Goal: Check status: Check status

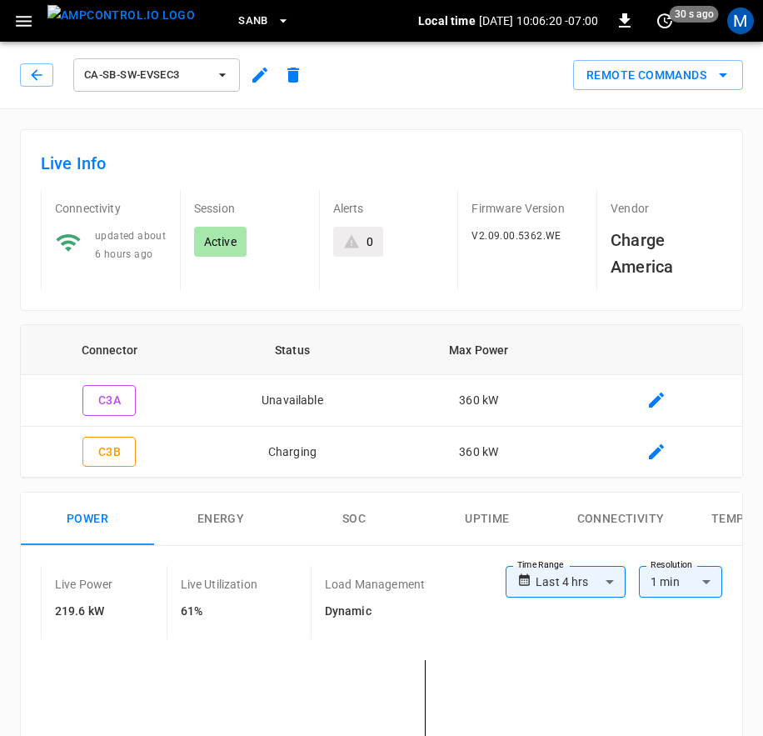
click at [23, 74] on button "button" at bounding box center [36, 74] width 33 height 23
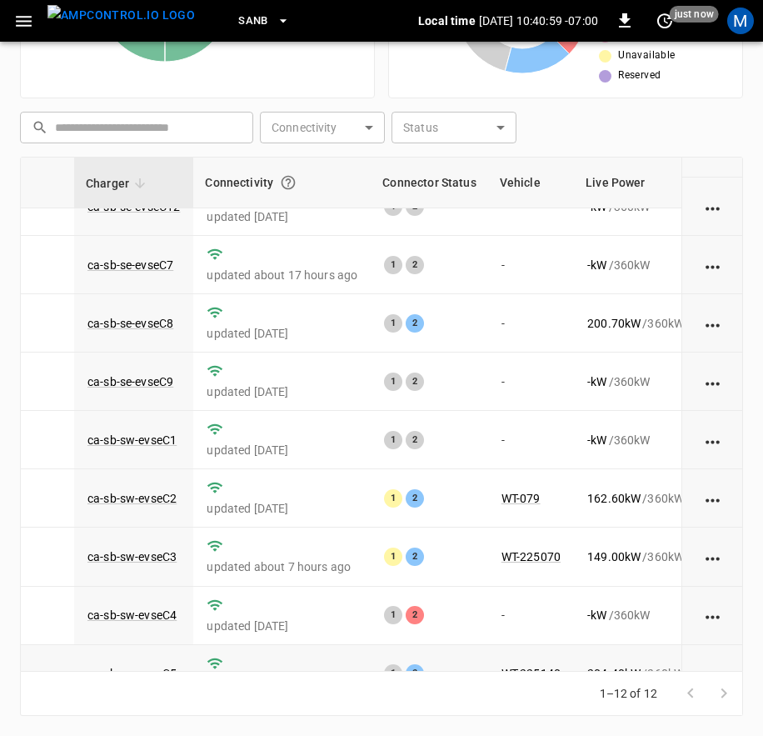
scroll to position [258, 65]
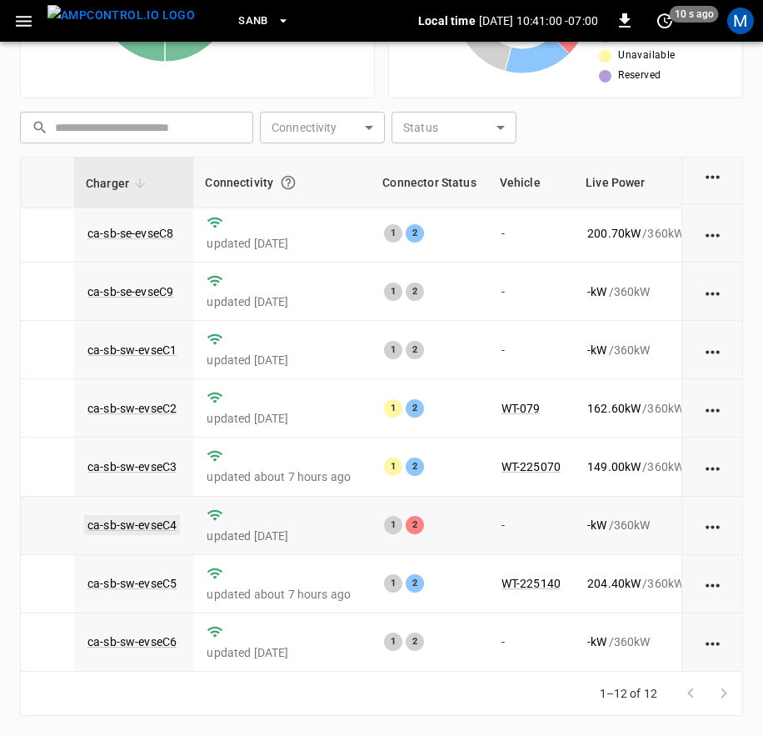
click at [159, 515] on link "ca-sb-sw-evseC4" at bounding box center [132, 525] width 96 height 20
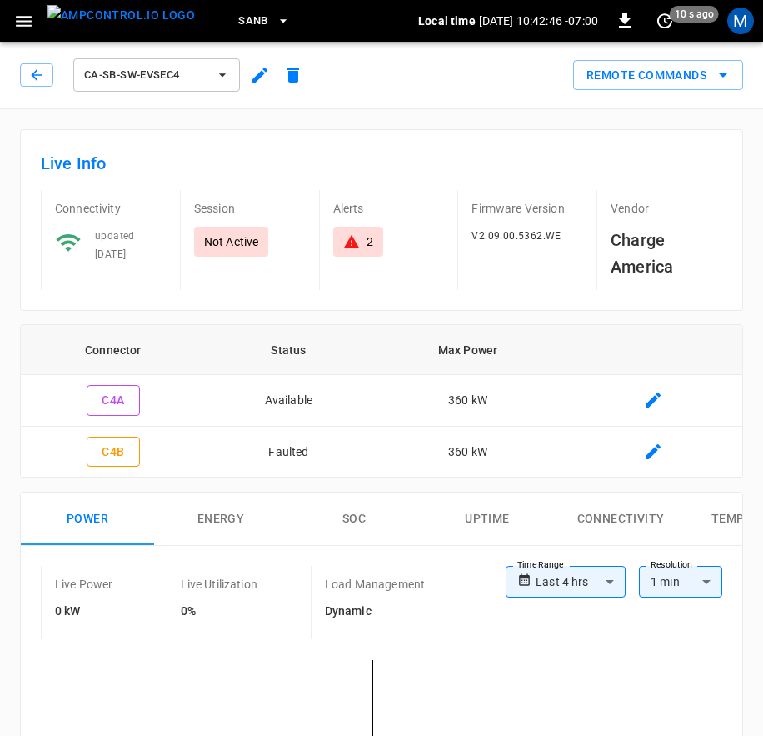
click at [38, 78] on icon "button" at bounding box center [36, 75] width 17 height 17
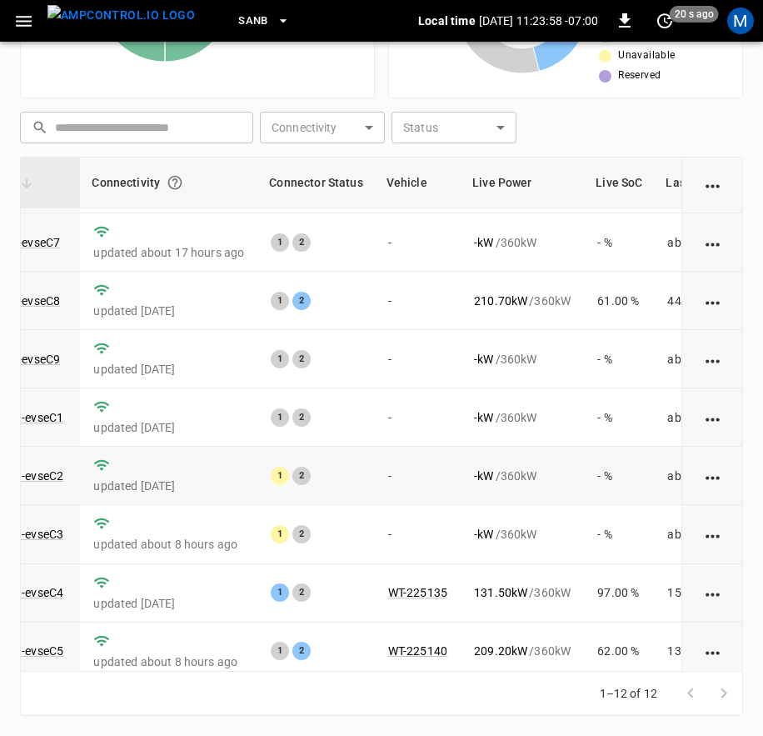
scroll to position [258, 178]
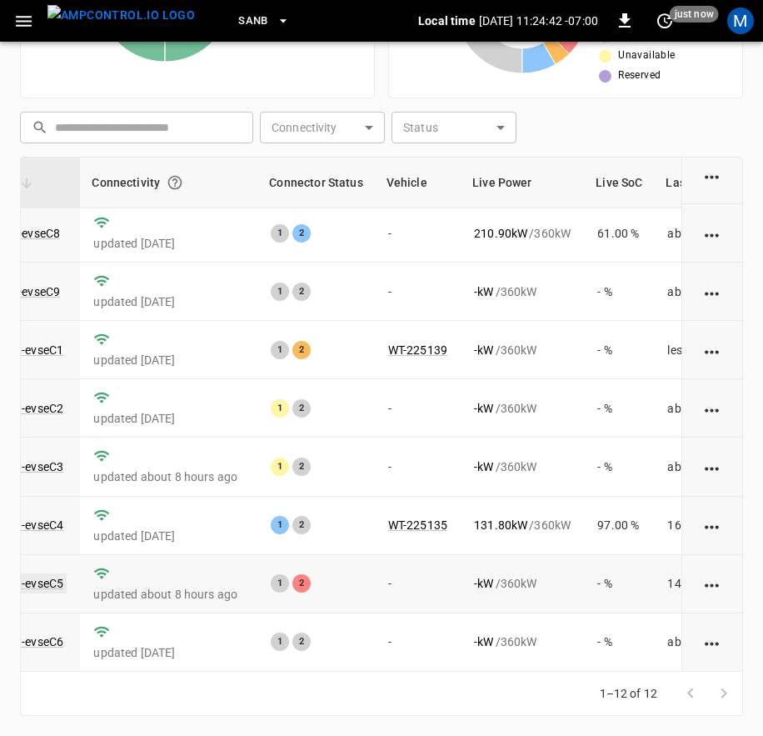
click at [56, 573] on link "ca-sb-sw-evseC5" at bounding box center [19, 583] width 96 height 20
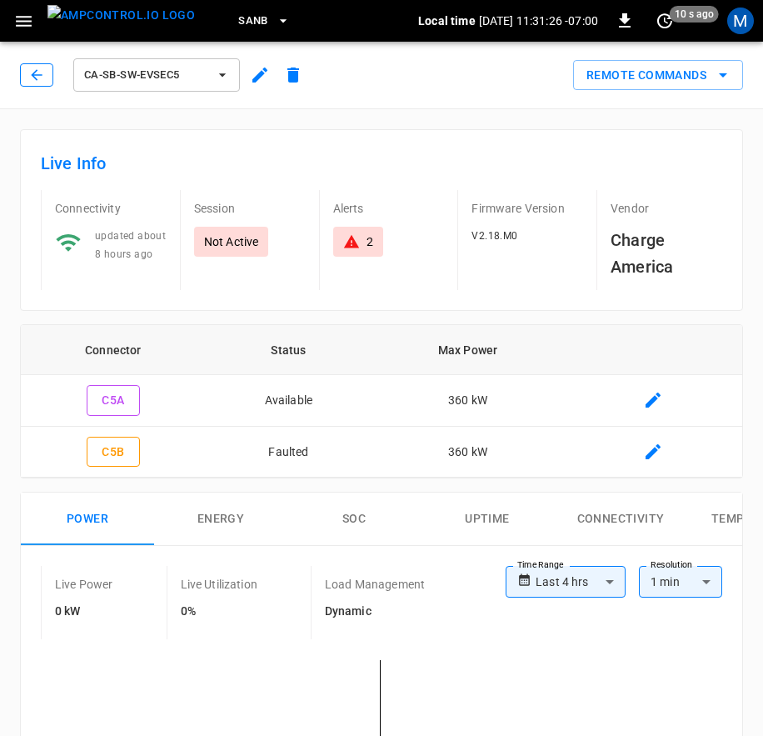
click at [35, 84] on button "button" at bounding box center [36, 74] width 33 height 23
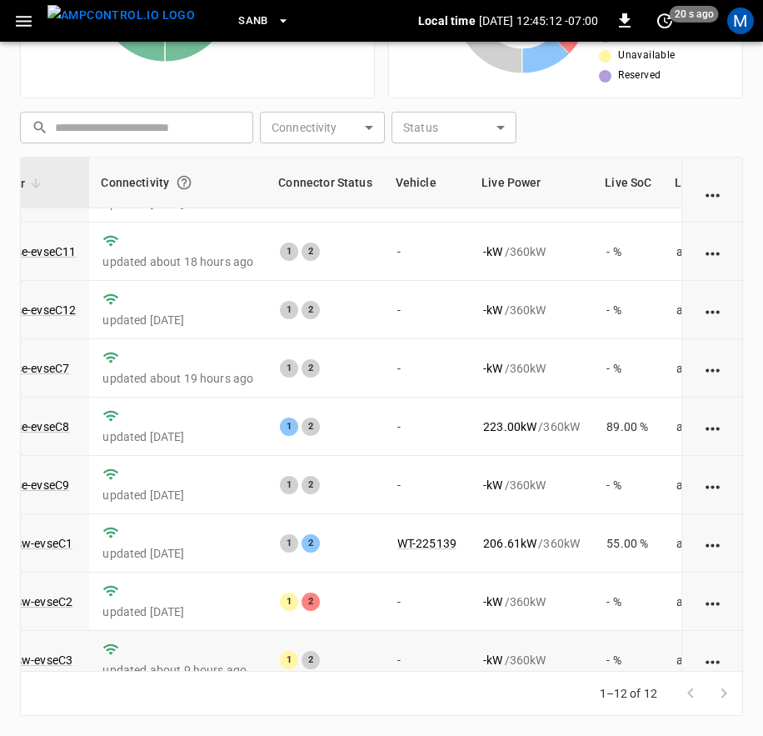
scroll to position [258, 169]
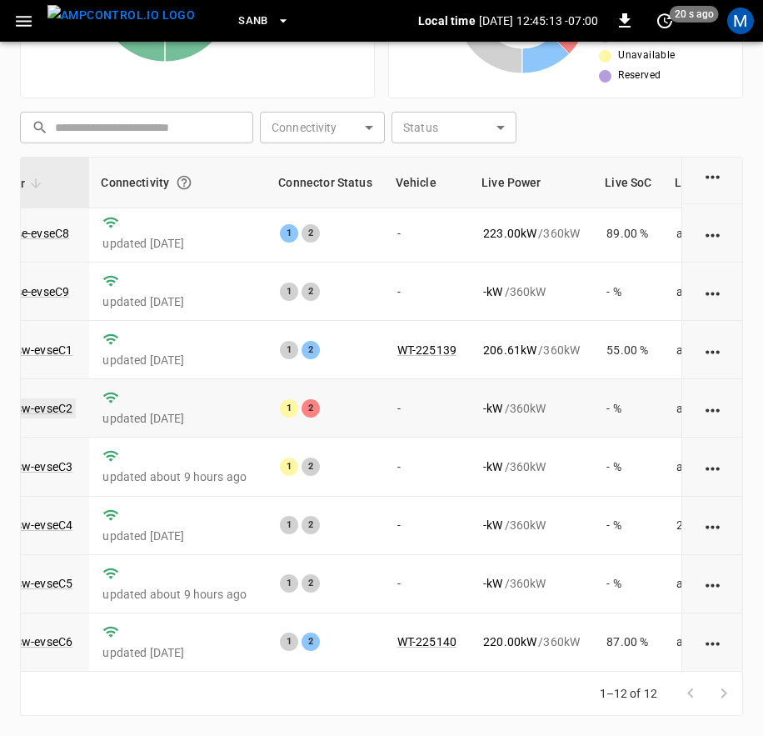
click at [44, 398] on link "ca-sb-sw-evseC2" at bounding box center [28, 408] width 96 height 20
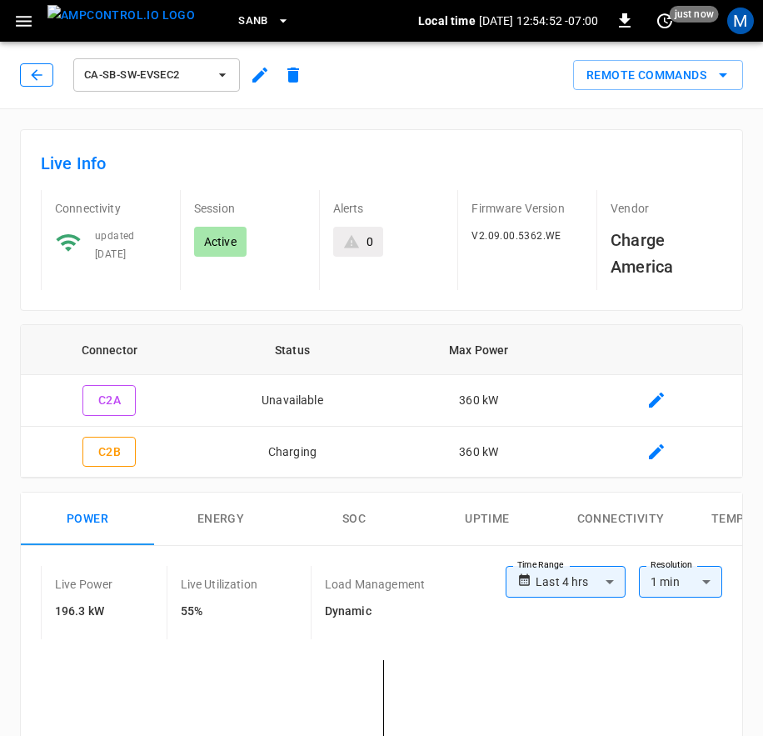
click at [27, 70] on button "button" at bounding box center [36, 74] width 33 height 23
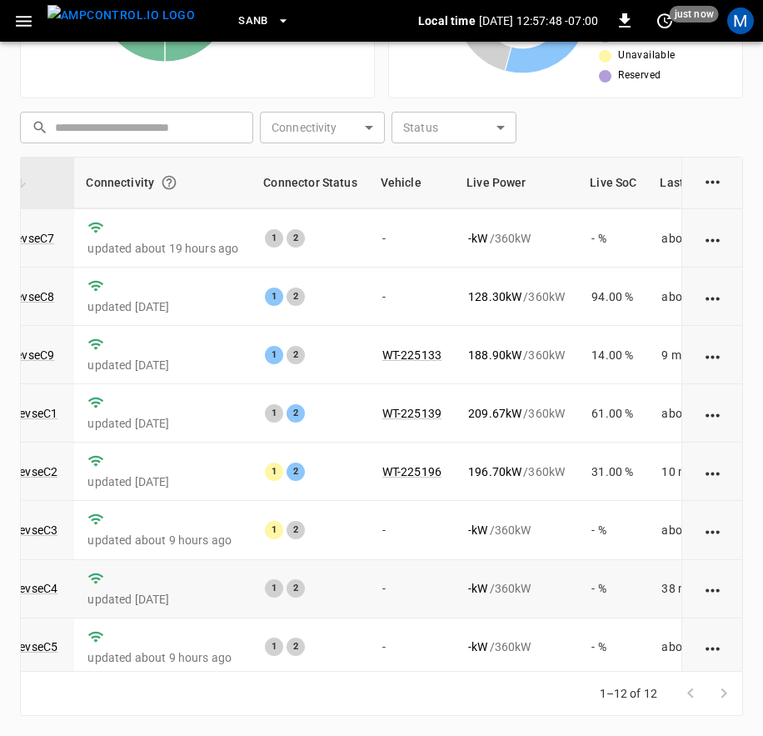
scroll to position [91, 184]
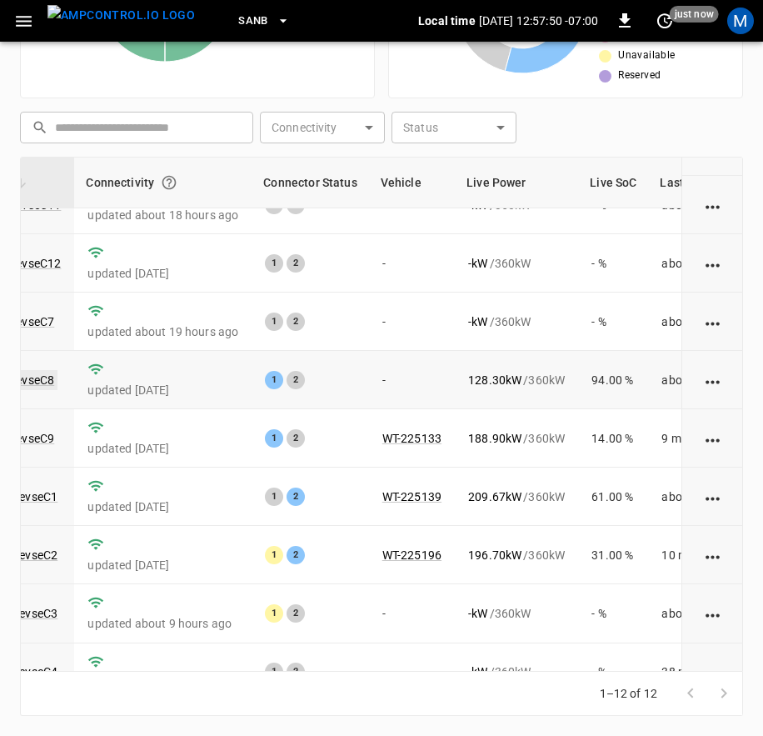
click at [23, 373] on link "ca-sb-se-evseC8" at bounding box center [11, 380] width 93 height 20
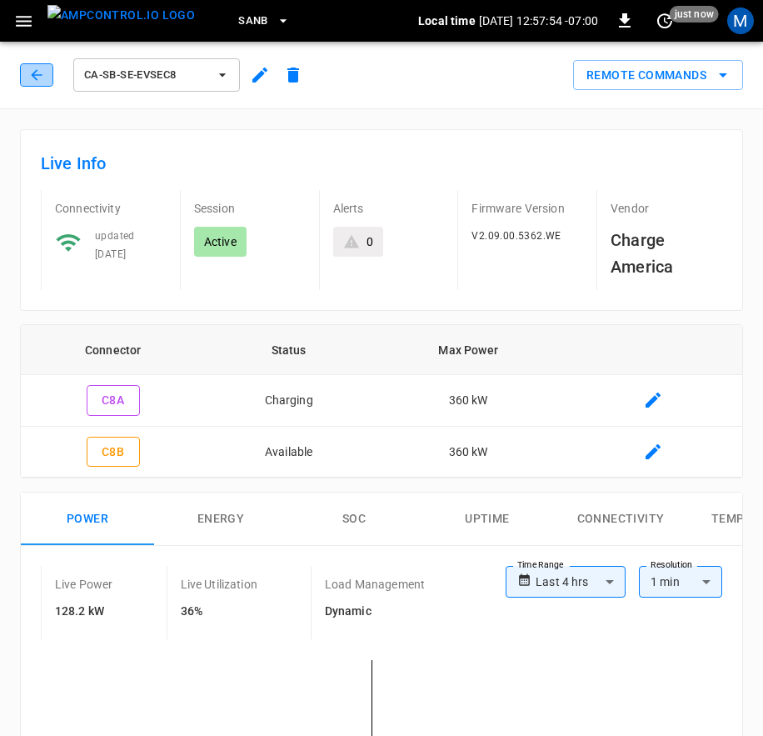
click at [30, 76] on icon "button" at bounding box center [36, 75] width 17 height 17
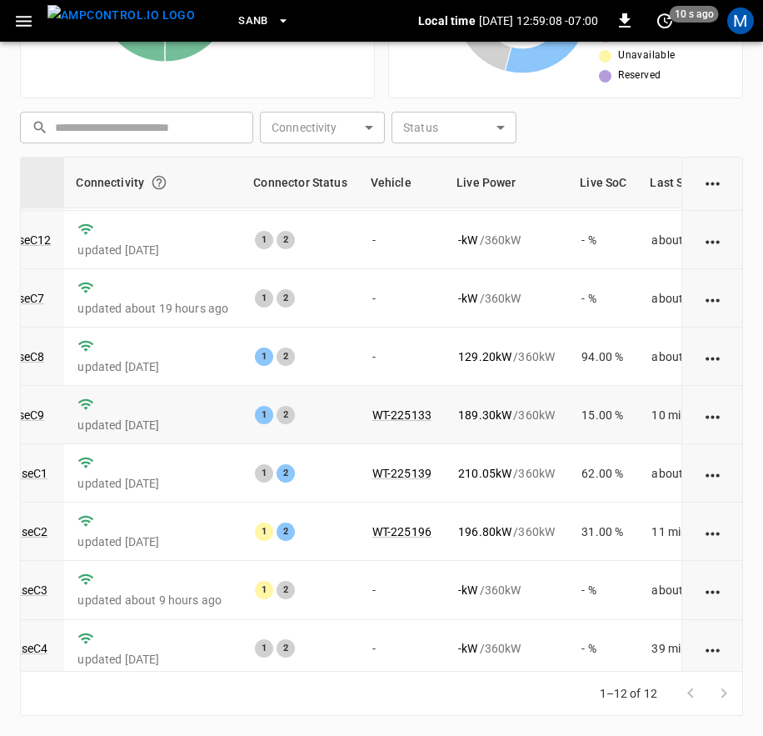
scroll to position [0, 194]
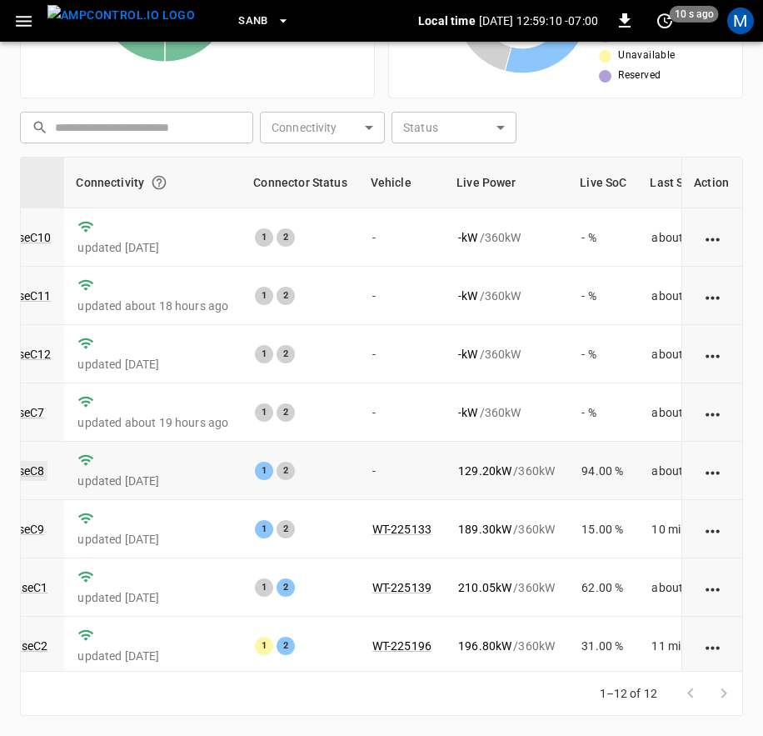
click at [36, 472] on link "ca-sb-se-evseC8" at bounding box center [1, 471] width 93 height 20
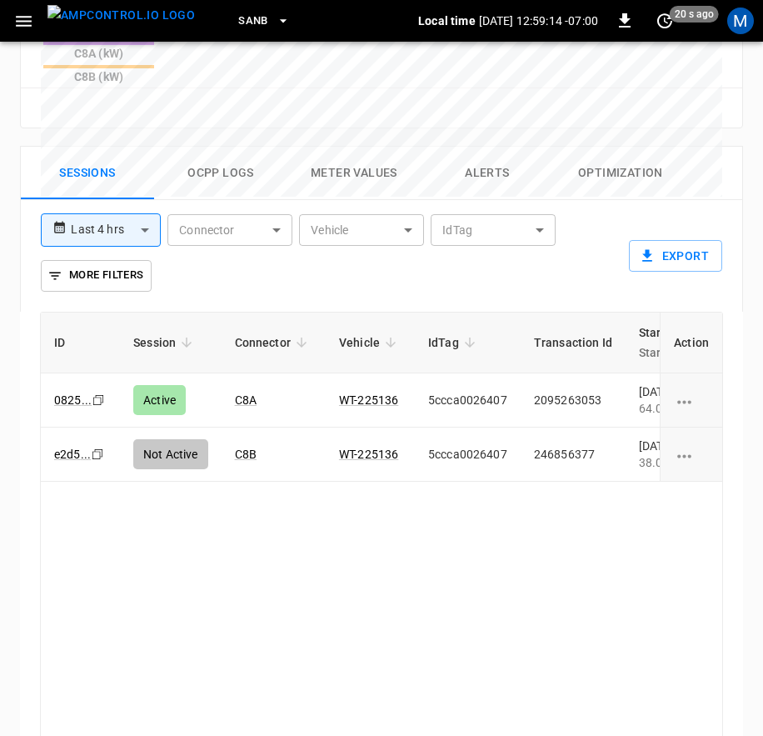
scroll to position [1000, 0]
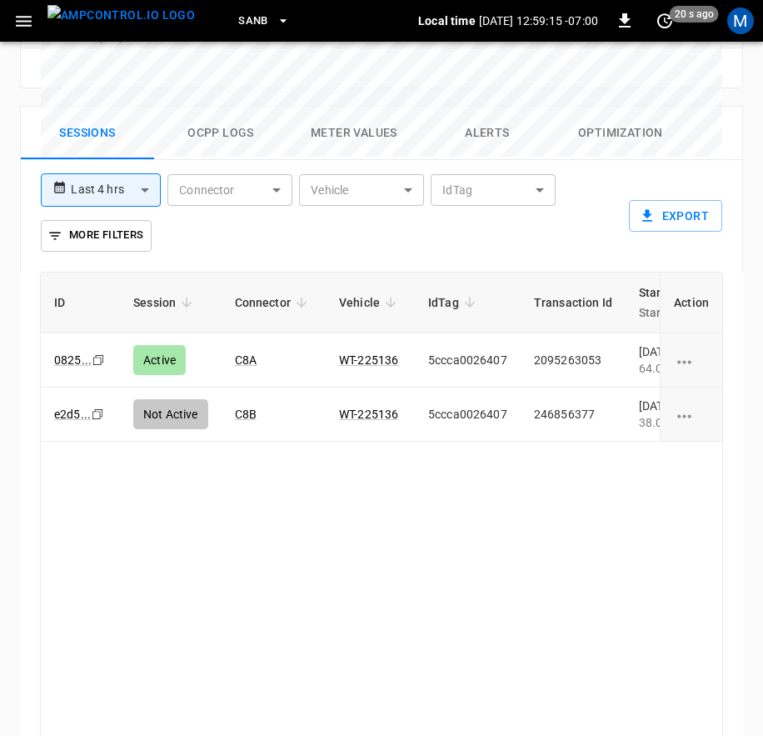
click at [310, 701] on div "ID Session Connector Vehicle IdTag Transaction Id Start Time Start SoC End Time…" at bounding box center [381, 529] width 683 height 515
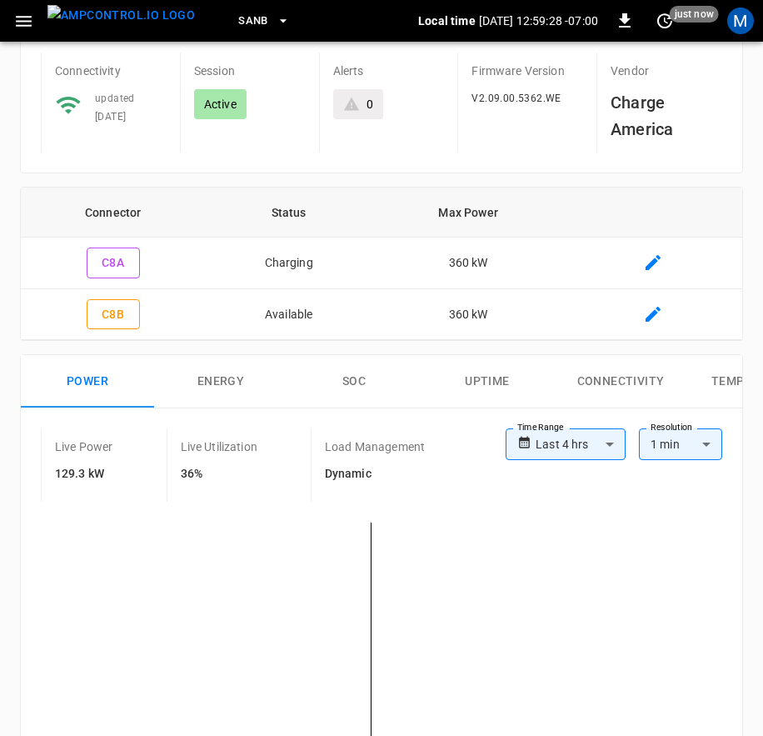
scroll to position [0, 0]
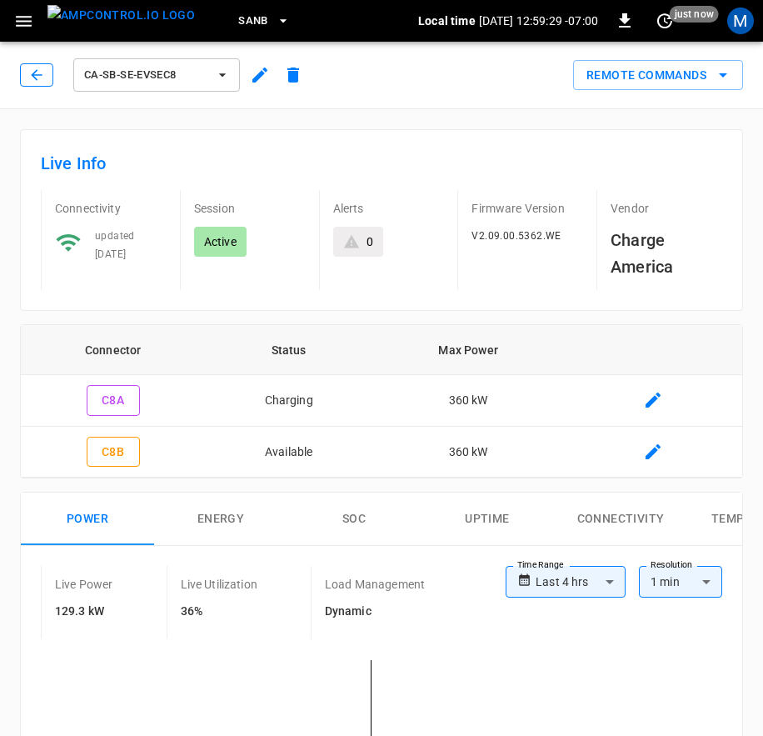
click at [37, 75] on icon "button" at bounding box center [36, 74] width 11 height 11
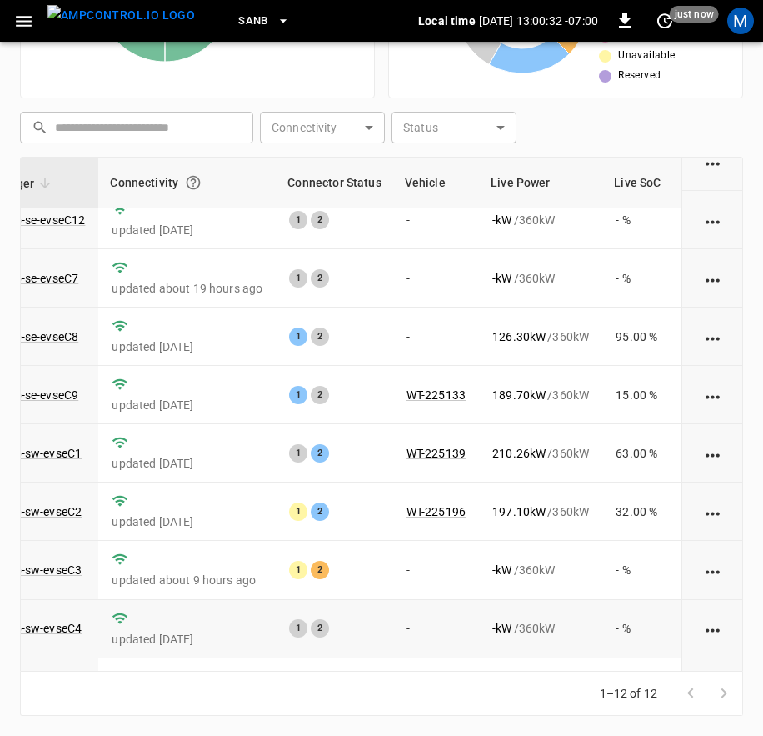
scroll to position [8, 160]
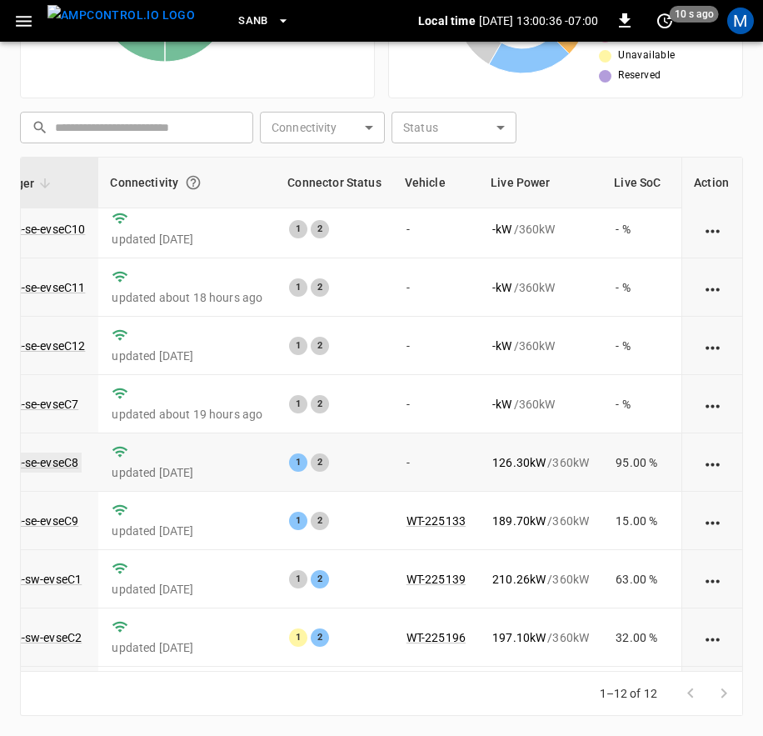
click at [38, 462] on link "ca-sb-se-evseC8" at bounding box center [35, 463] width 93 height 20
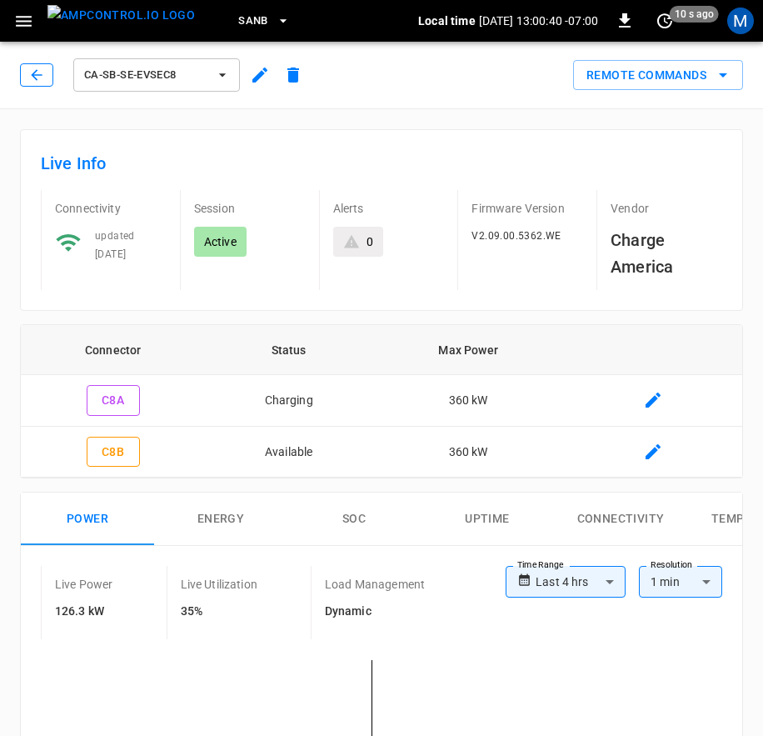
click at [33, 65] on button "button" at bounding box center [36, 74] width 33 height 23
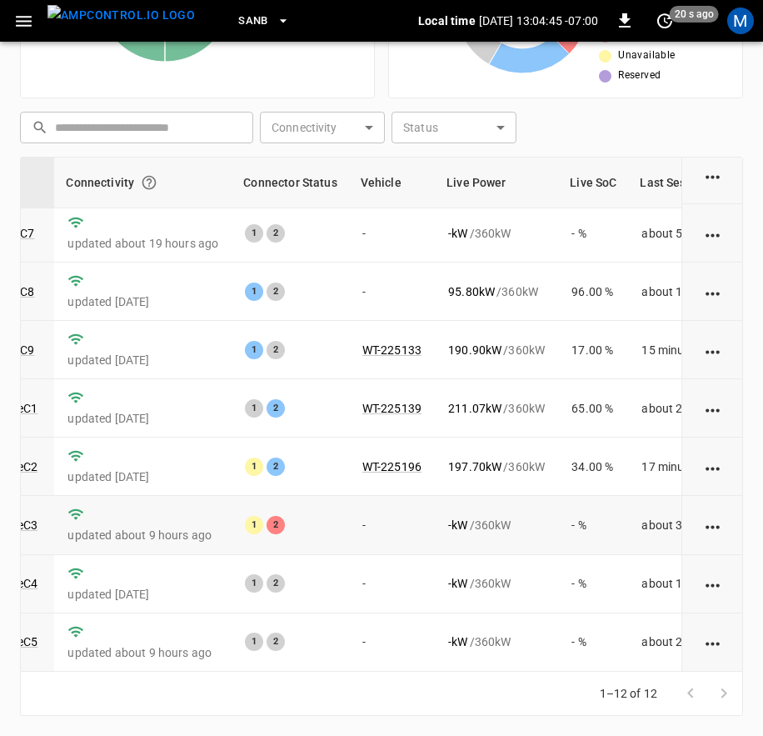
scroll to position [258, 204]
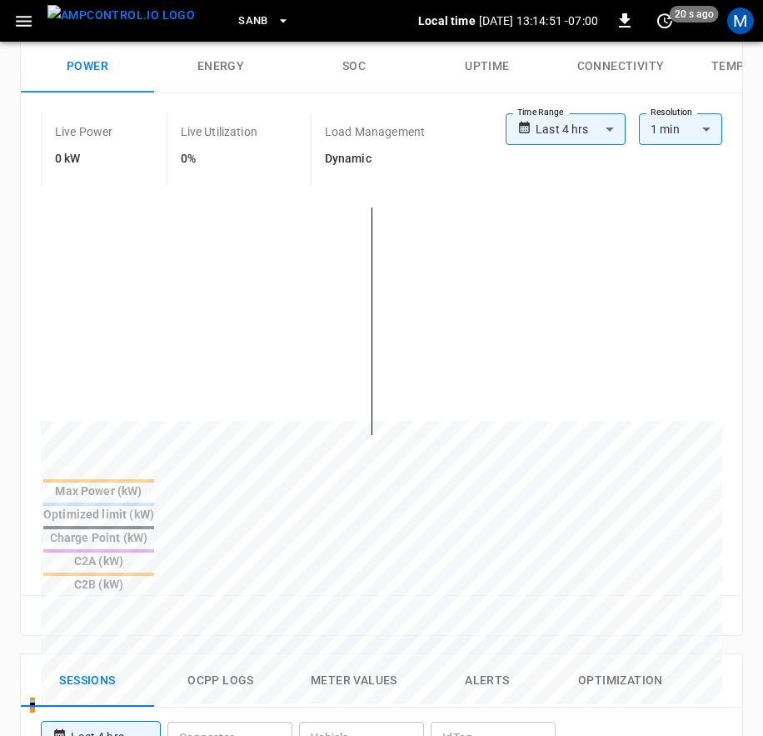
scroll to position [36, 0]
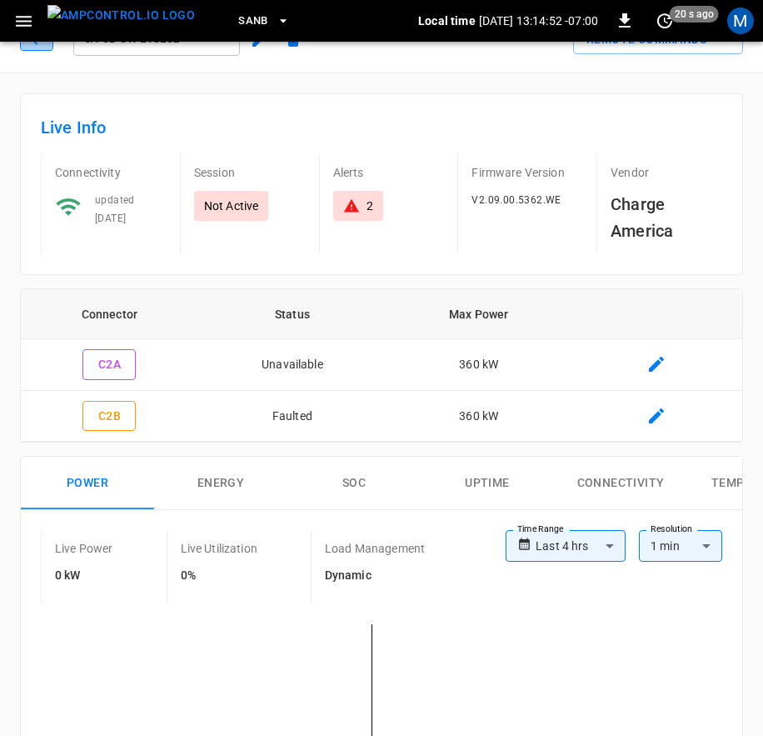
click at [37, 46] on icon "button" at bounding box center [36, 39] width 17 height 17
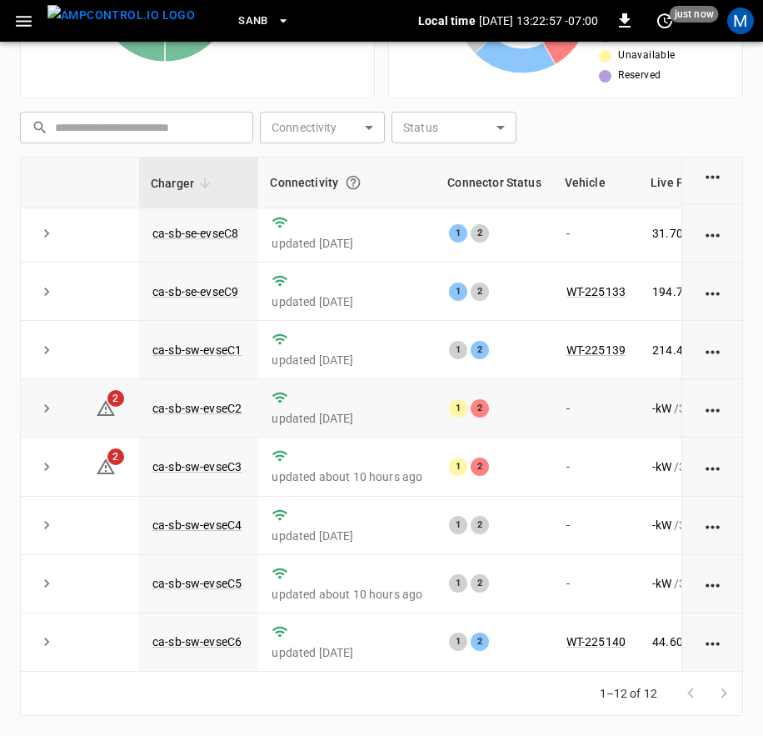
scroll to position [258, 0]
click at [223, 457] on link "ca-sb-sw-evseC3" at bounding box center [197, 467] width 96 height 20
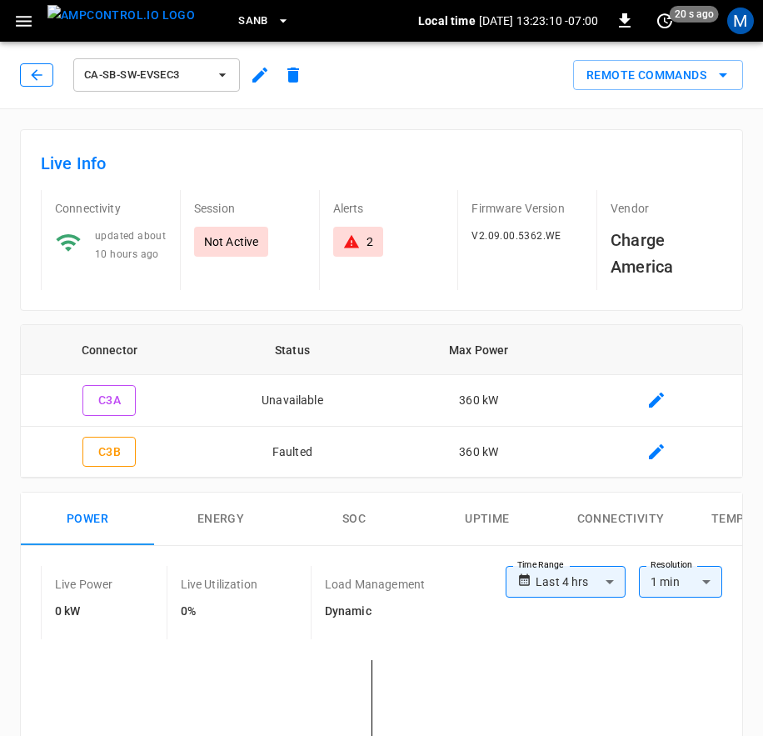
click at [34, 82] on icon "button" at bounding box center [36, 75] width 17 height 17
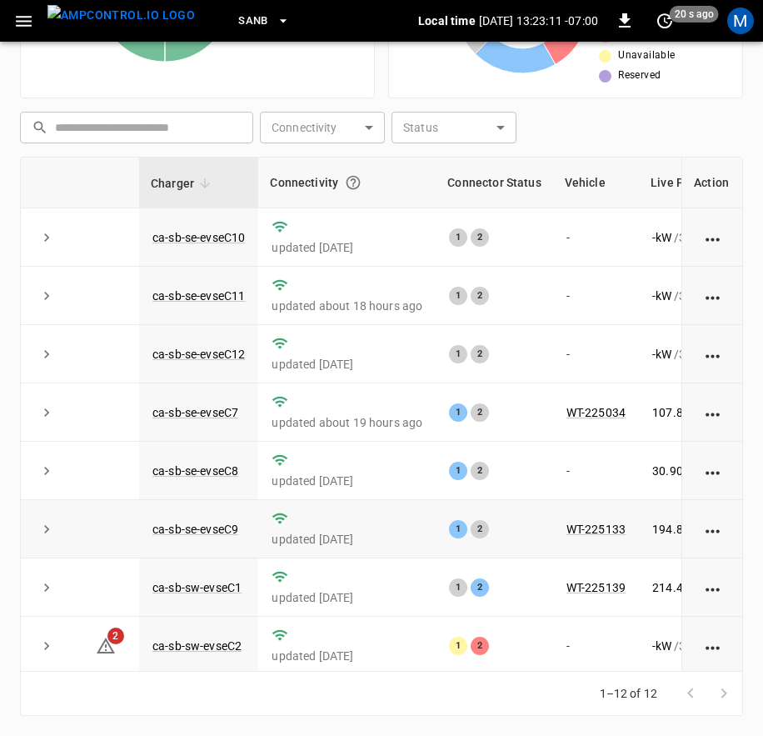
scroll to position [258, 0]
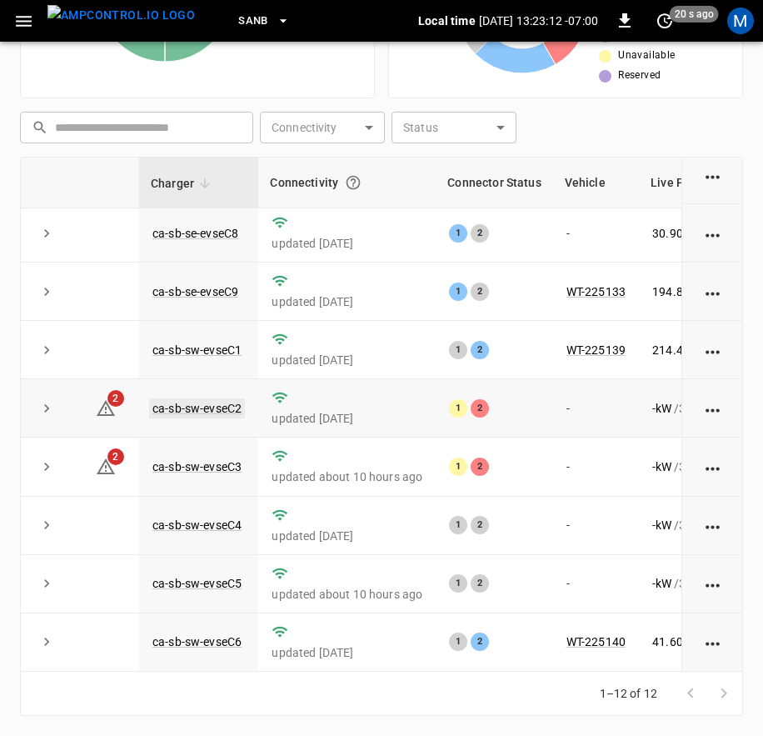
click at [233, 398] on link "ca-sb-sw-evseC2" at bounding box center [197, 408] width 96 height 20
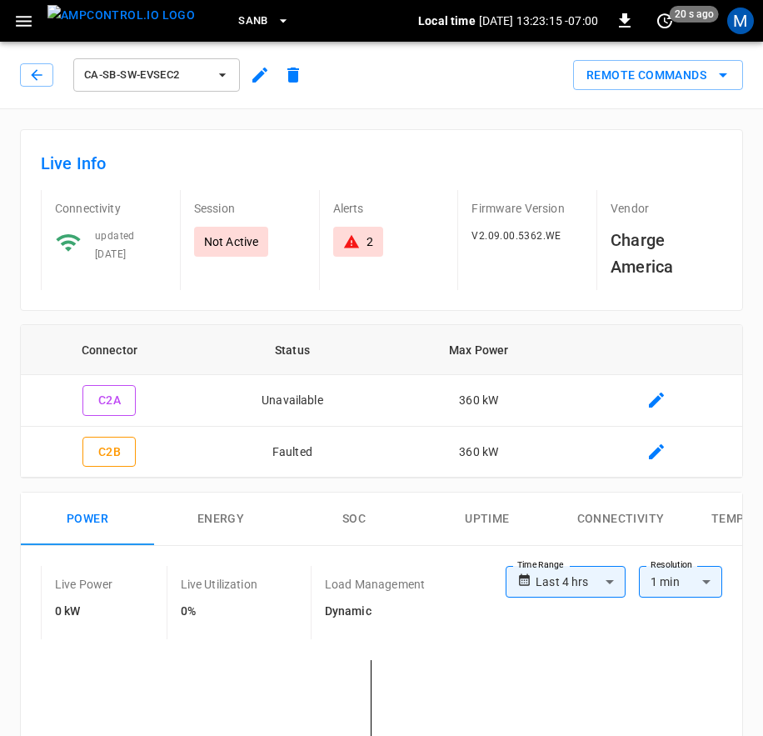
click at [47, 88] on div "ca-sb-sw-evseC2" at bounding box center [165, 75] width 290 height 40
click at [47, 83] on button "button" at bounding box center [36, 74] width 33 height 23
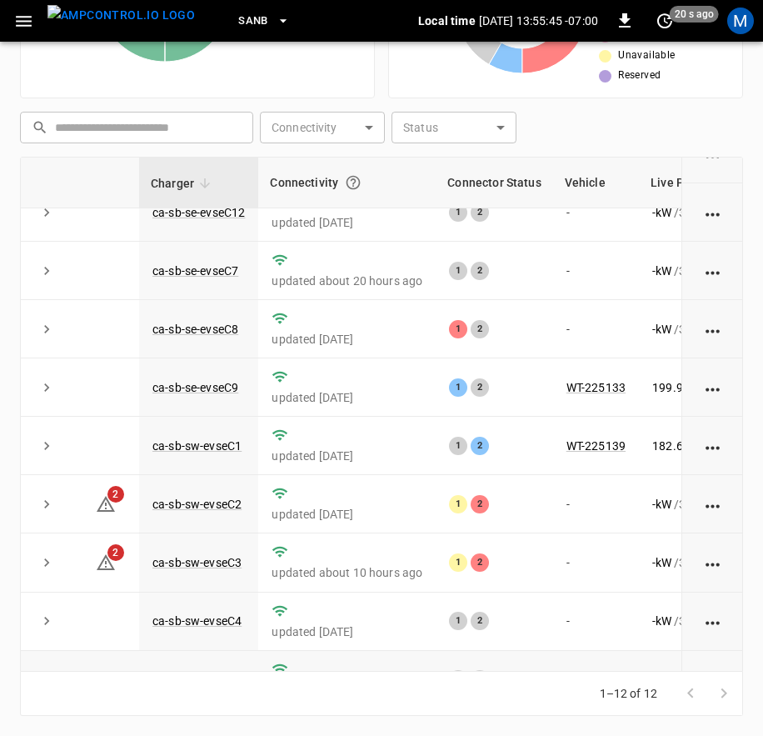
scroll to position [258, 0]
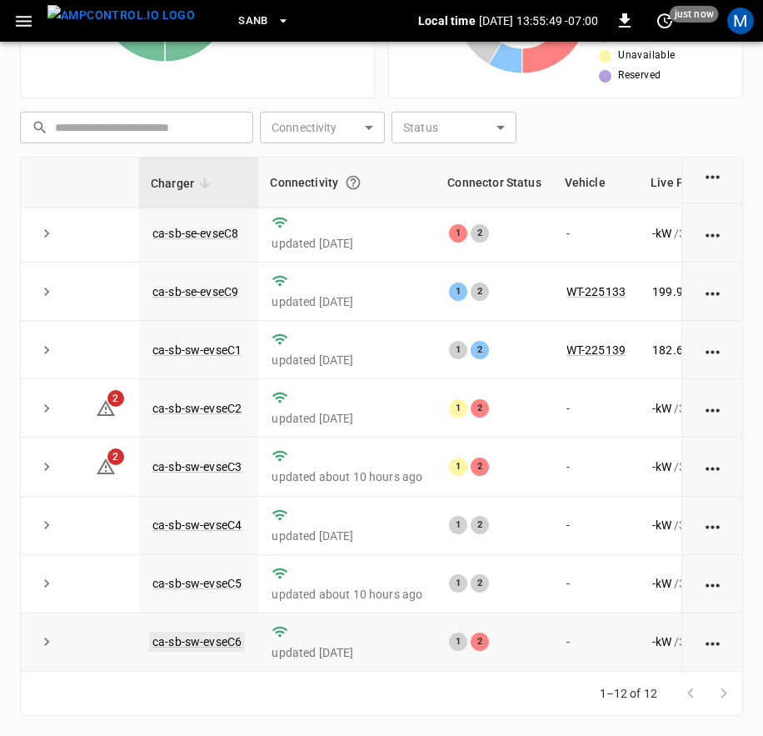
click at [205, 634] on link "ca-sb-sw-evseC6" at bounding box center [197, 642] width 96 height 20
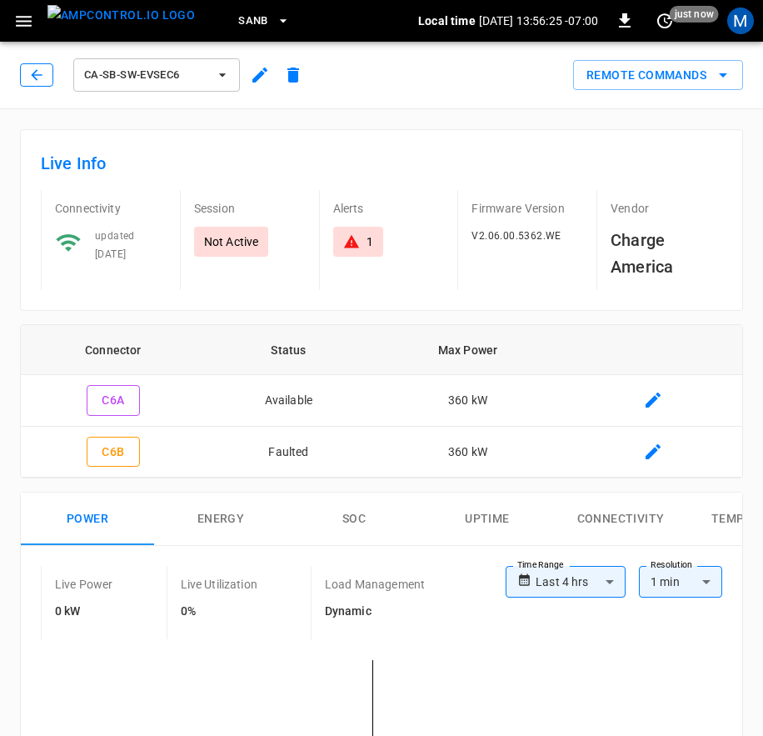
click at [47, 76] on button "button" at bounding box center [36, 74] width 33 height 23
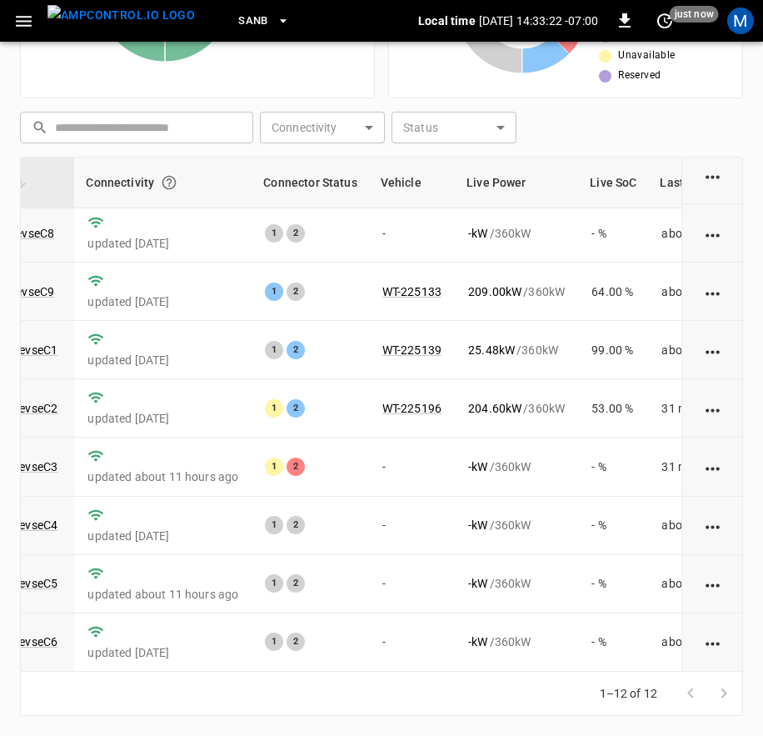
scroll to position [258, 194]
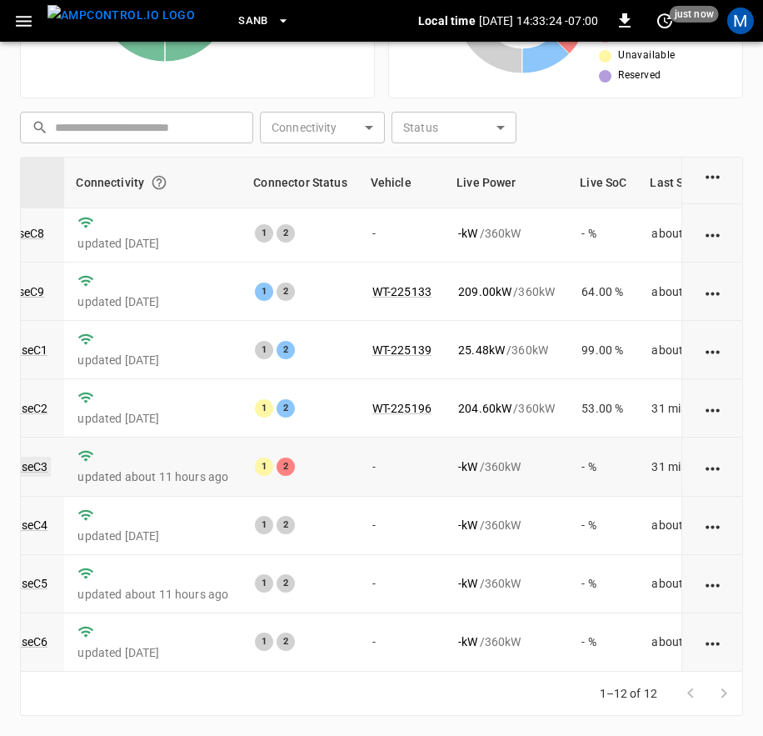
click at [42, 457] on link "ca-sb-sw-evseC3" at bounding box center [3, 467] width 96 height 20
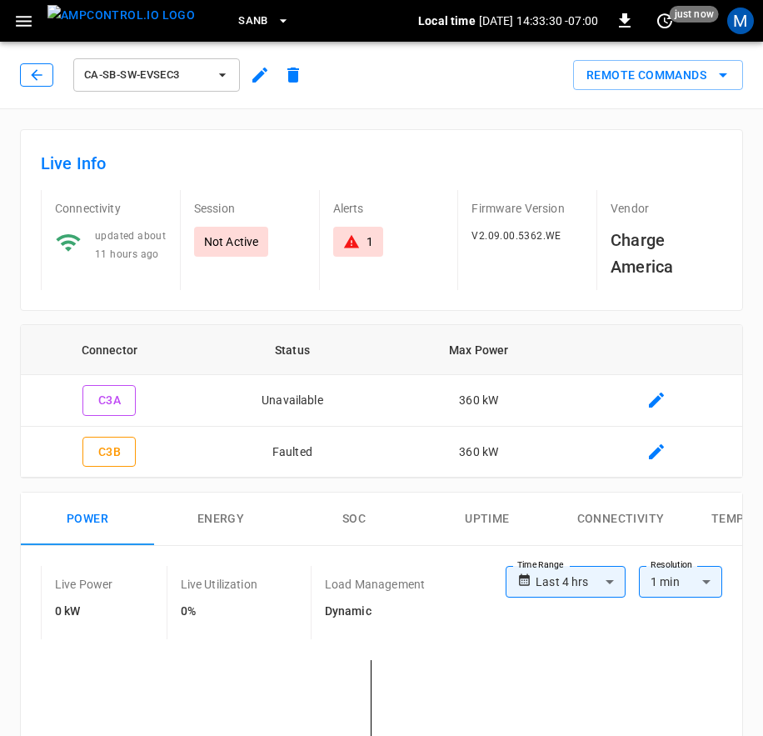
click at [45, 66] on button "button" at bounding box center [36, 74] width 33 height 23
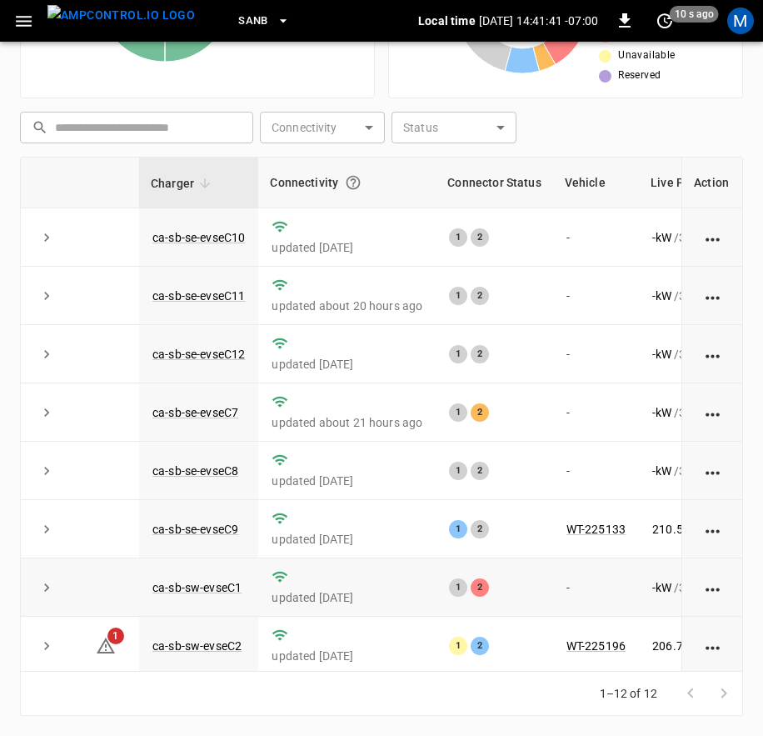
scroll to position [258, 0]
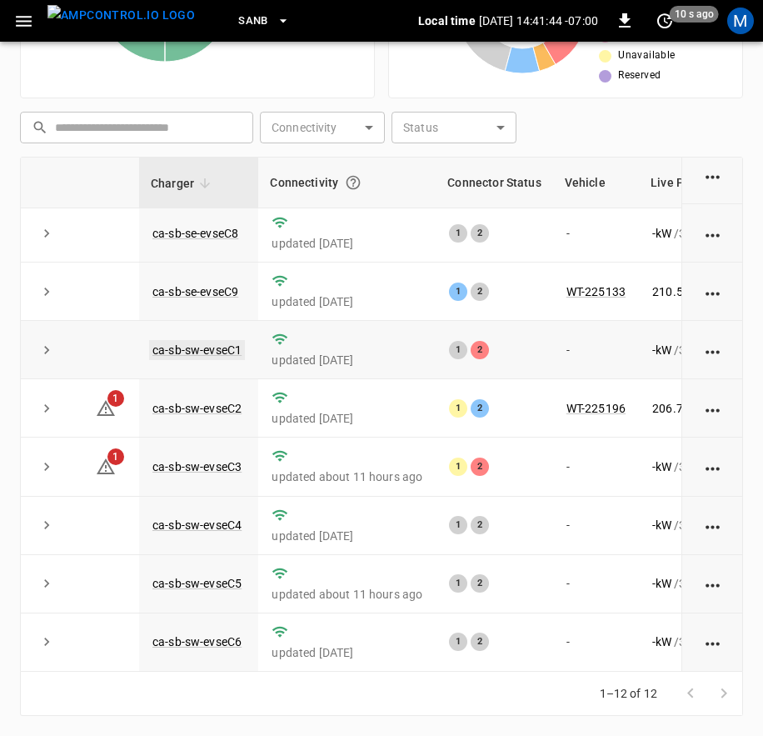
click at [172, 340] on link "ca-sb-sw-evseC1" at bounding box center [197, 350] width 96 height 20
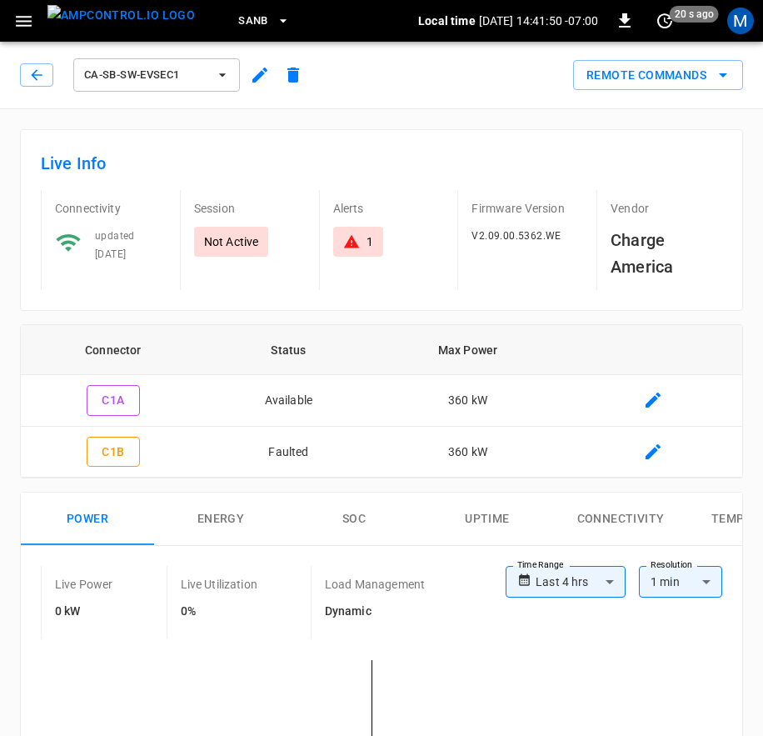
click at [35, 59] on div "ca-sb-sw-evseC1" at bounding box center [165, 75] width 290 height 40
click at [35, 78] on icon "button" at bounding box center [36, 74] width 11 height 11
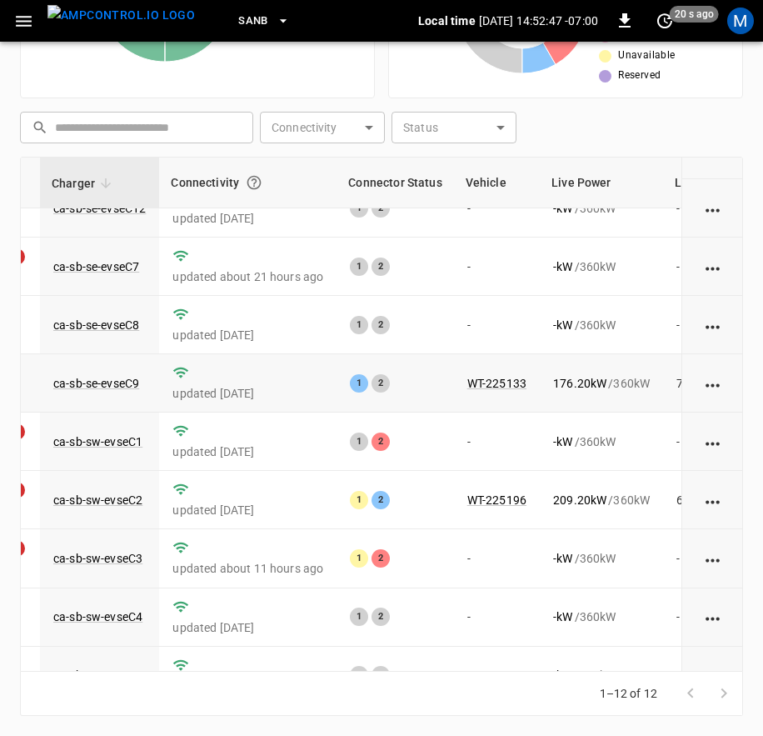
scroll to position [258, 99]
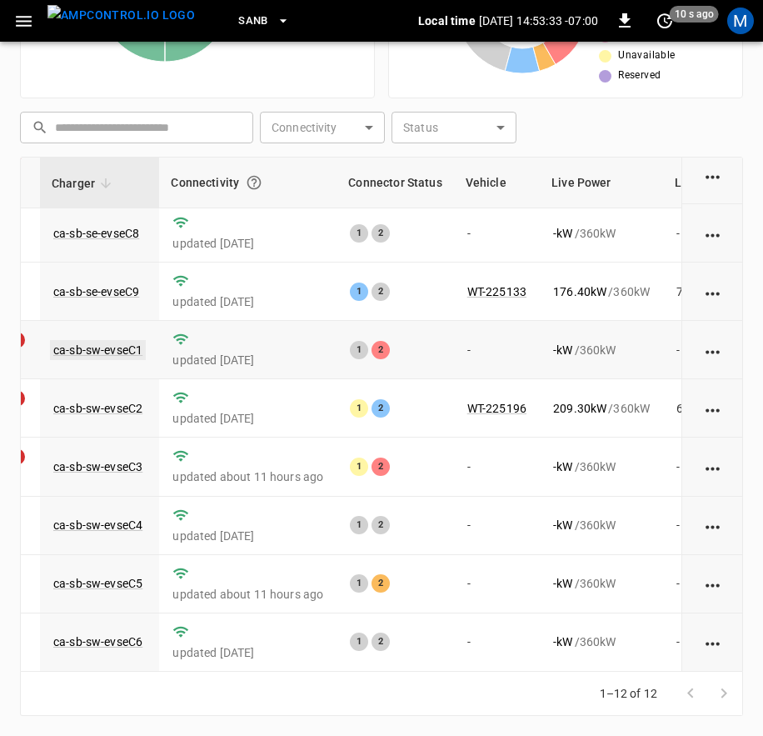
click at [119, 340] on link "ca-sb-sw-evseC1" at bounding box center [98, 350] width 96 height 20
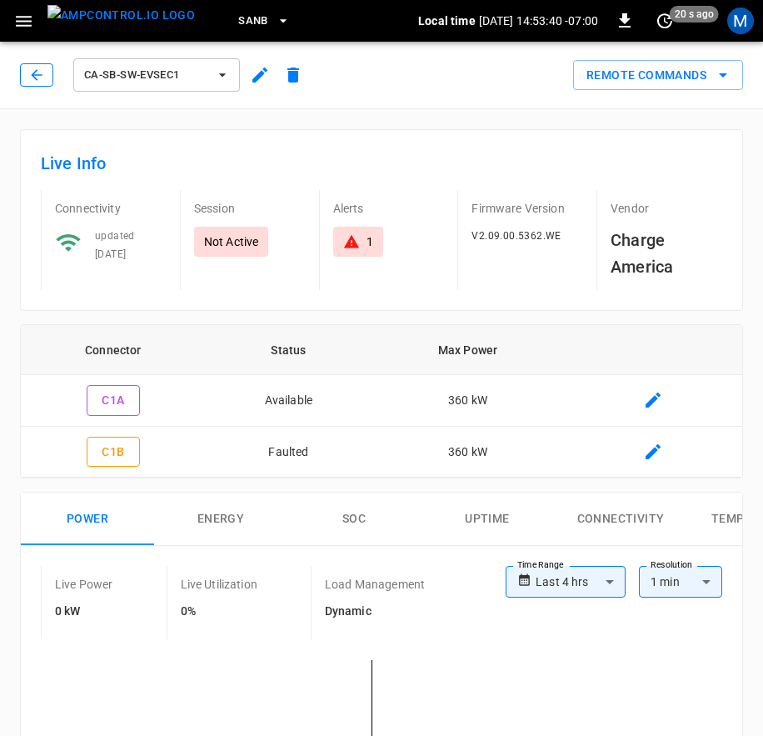
click at [44, 76] on icon "button" at bounding box center [36, 75] width 17 height 17
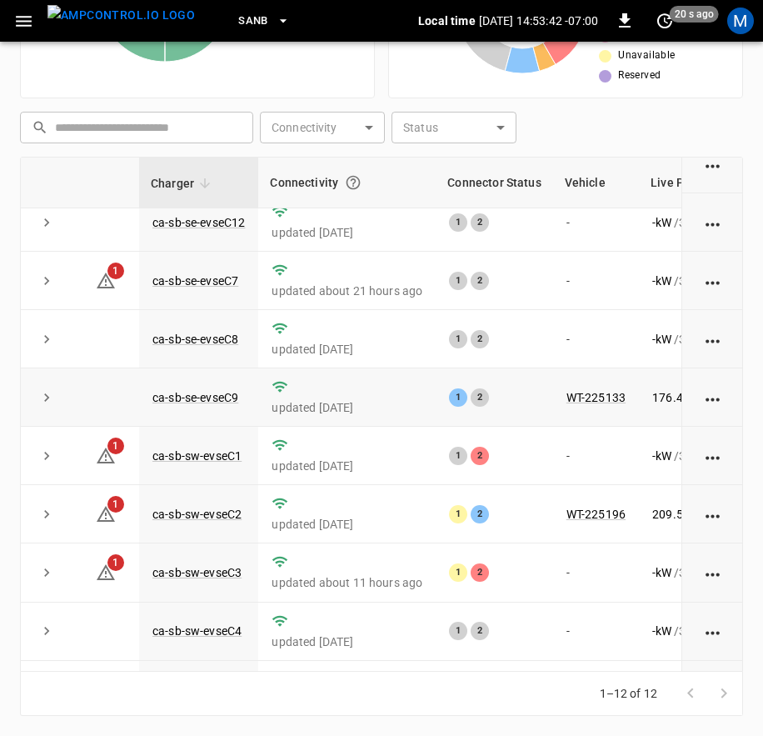
scroll to position [258, 0]
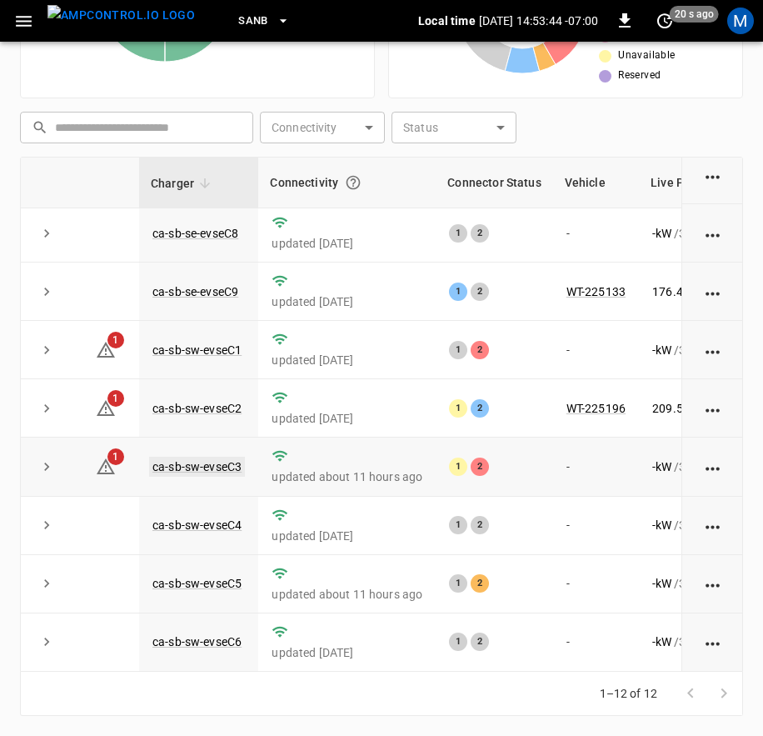
click at [222, 457] on link "ca-sb-sw-evseC3" at bounding box center [197, 467] width 96 height 20
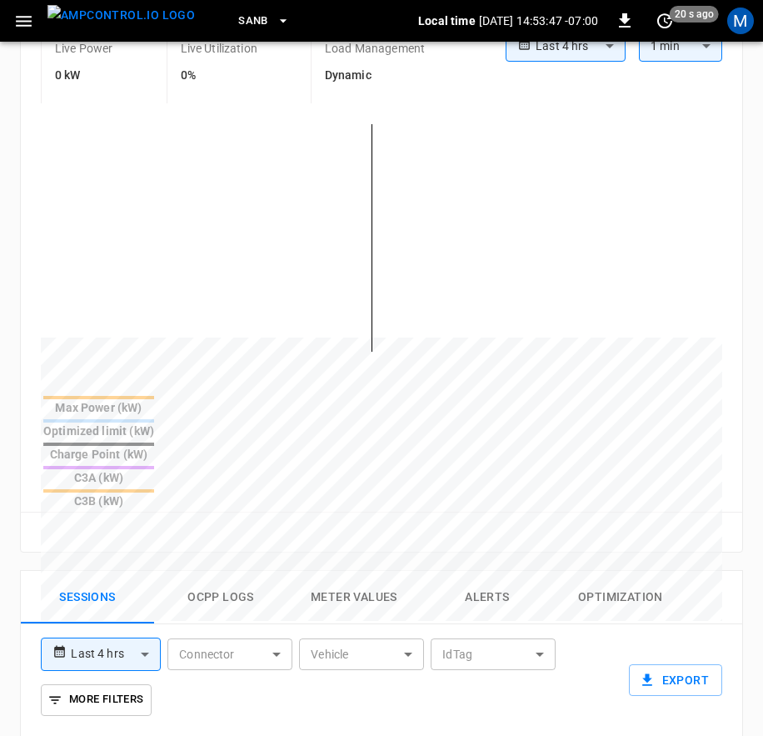
scroll to position [36, 0]
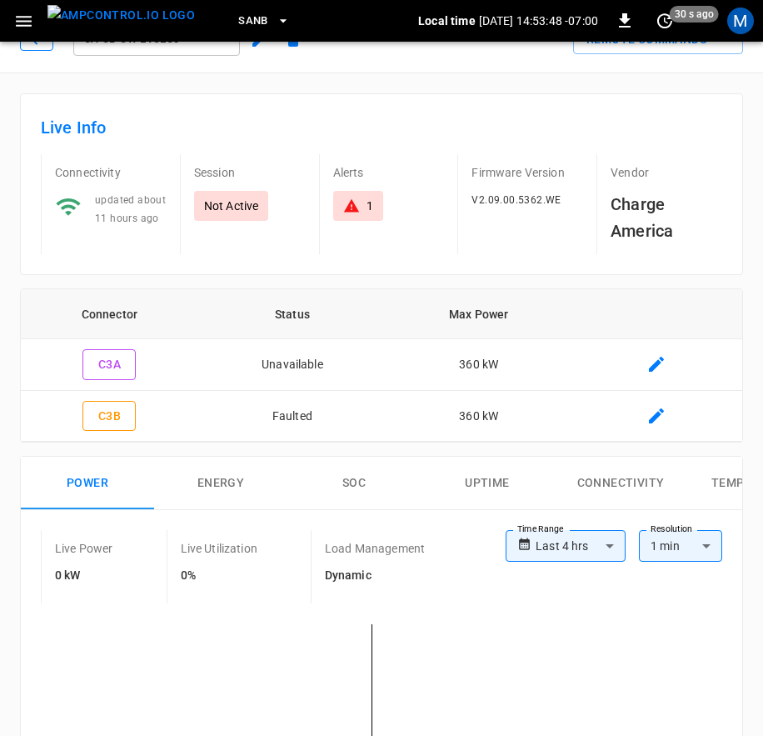
click at [38, 48] on button "button" at bounding box center [36, 39] width 33 height 23
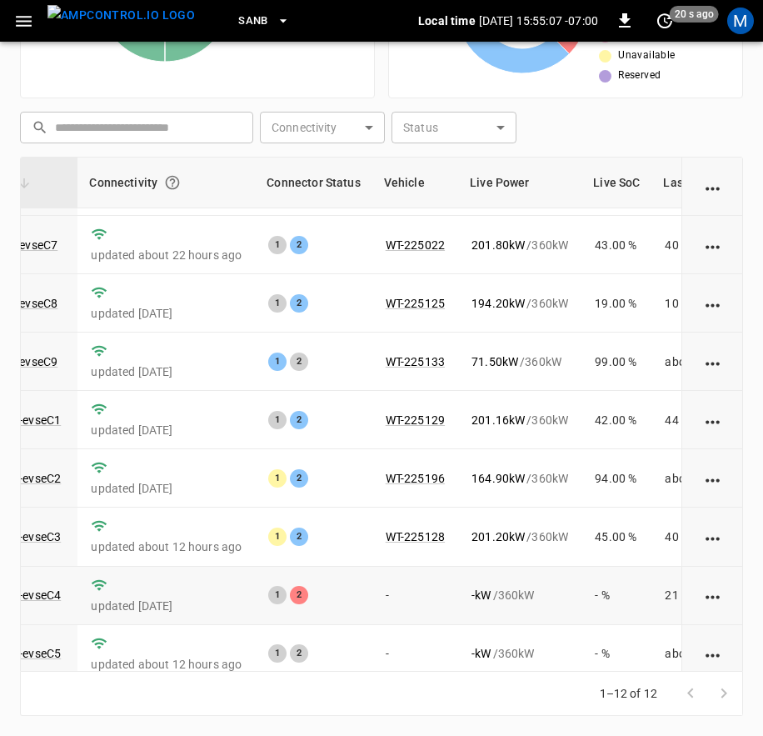
scroll to position [258, 181]
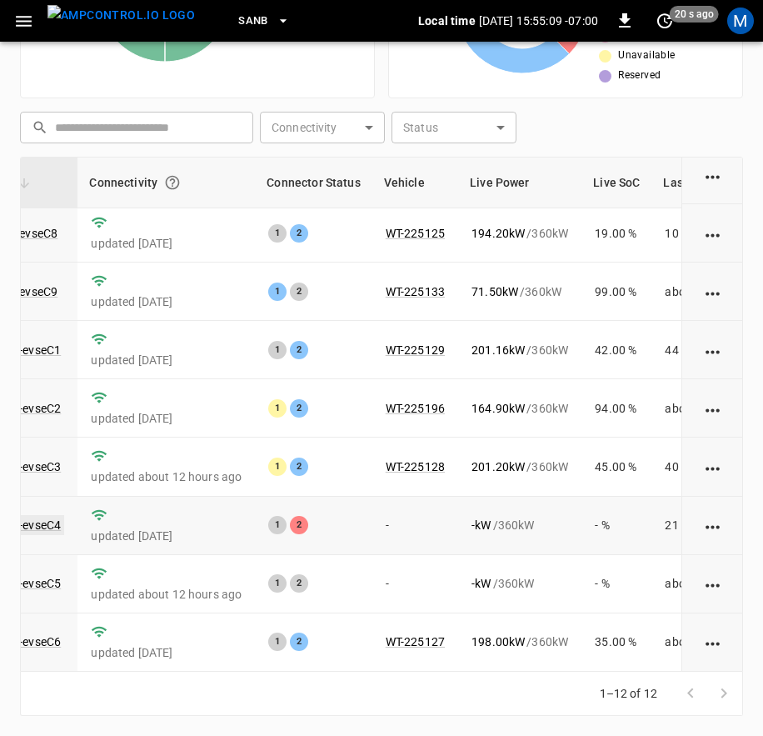
click at [61, 515] on link "ca-sb-sw-evseC4" at bounding box center [16, 525] width 96 height 20
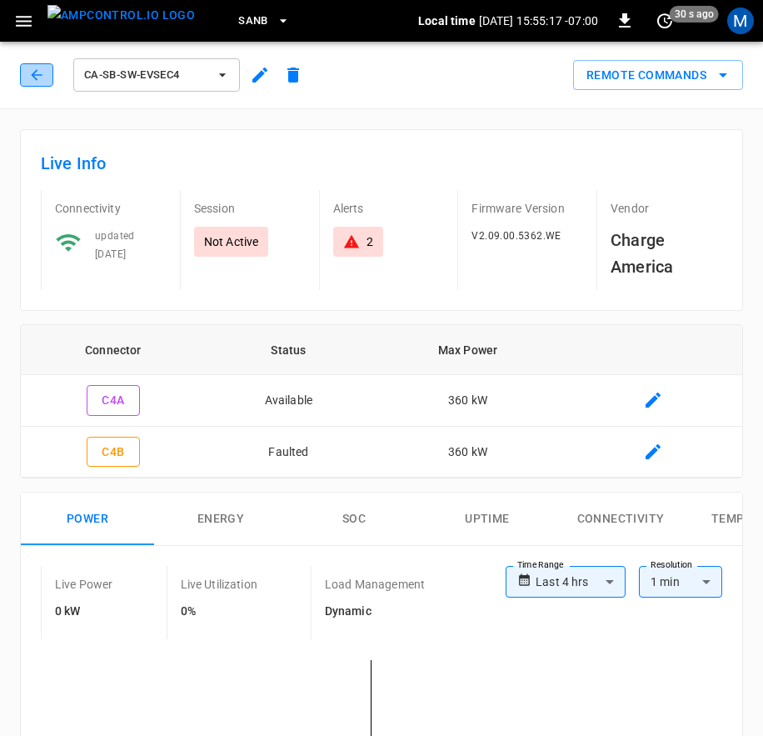
click at [45, 83] on button "button" at bounding box center [36, 74] width 33 height 23
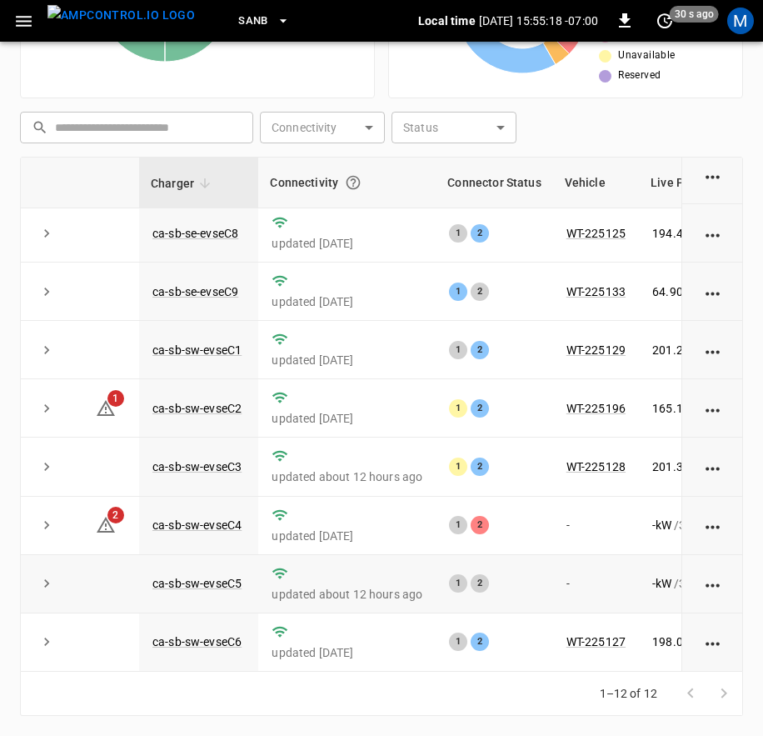
scroll to position [258, 0]
drag, startPoint x: 479, startPoint y: 671, endPoint x: 520, endPoint y: 666, distance: 41.1
click at [520, 666] on div "Charger Connectivity Connector Status Vehicle Live Power Live SoC Last Session …" at bounding box center [381, 414] width 723 height 515
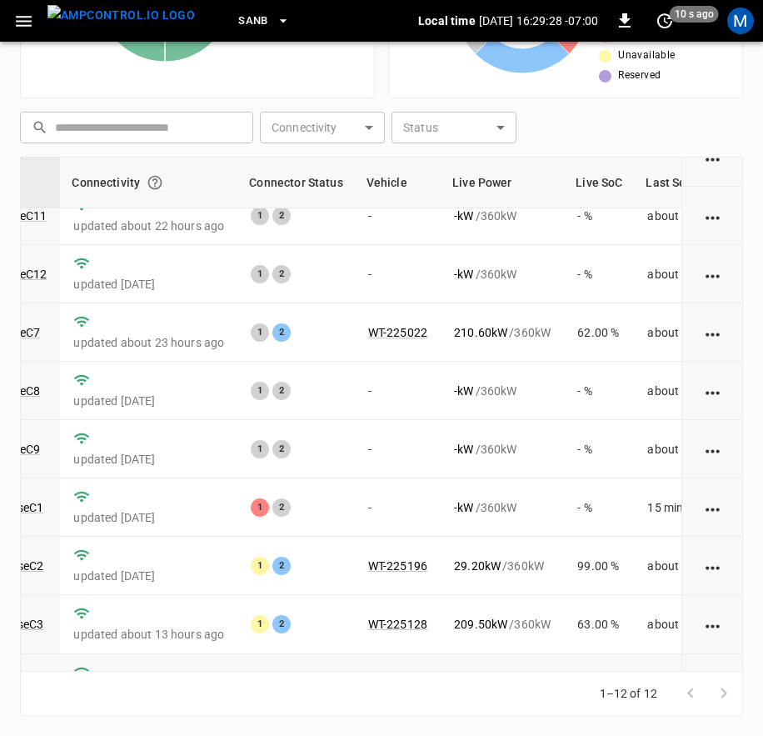
scroll to position [258, 198]
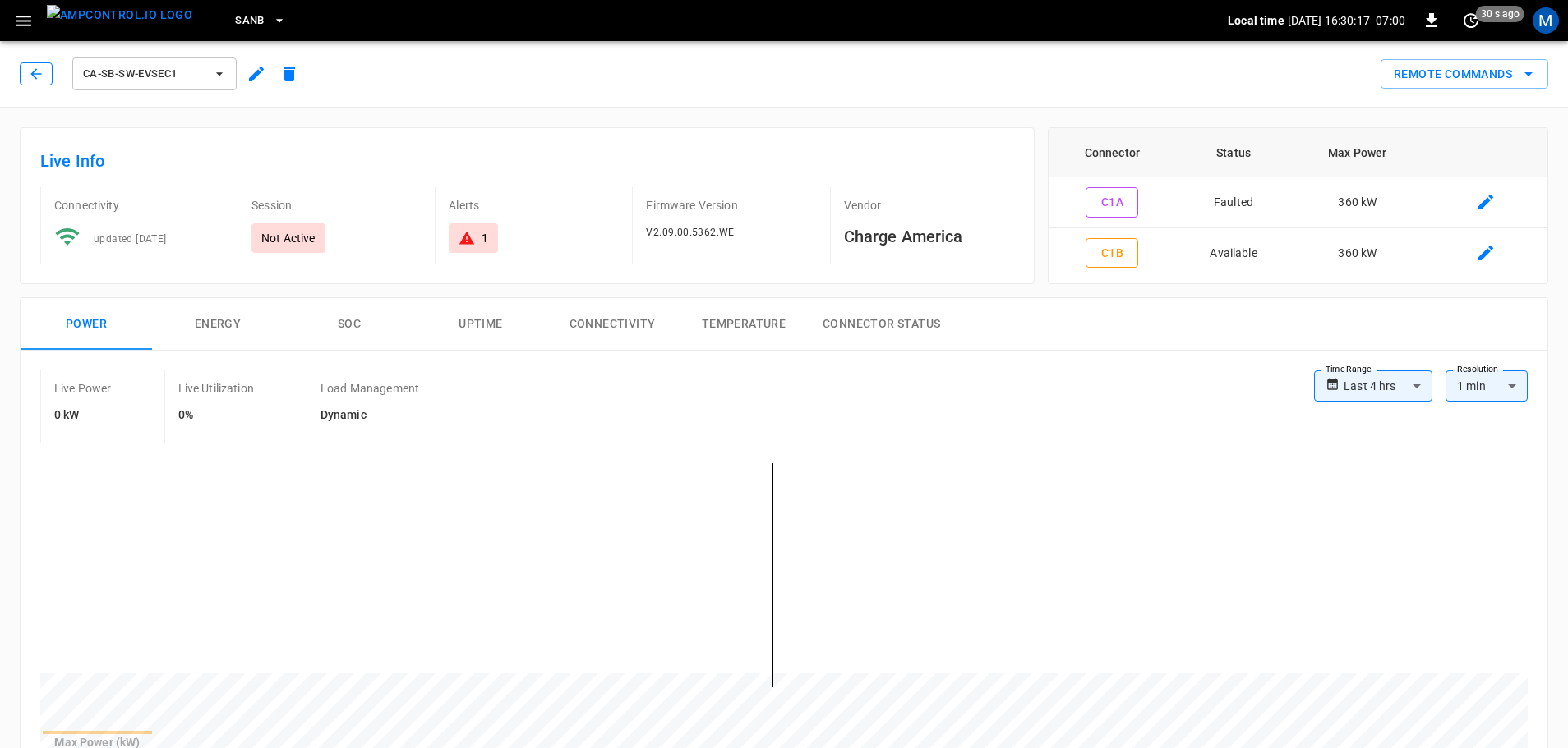
click at [38, 72] on icon "button" at bounding box center [36, 74] width 17 height 17
